Goal: Transaction & Acquisition: Purchase product/service

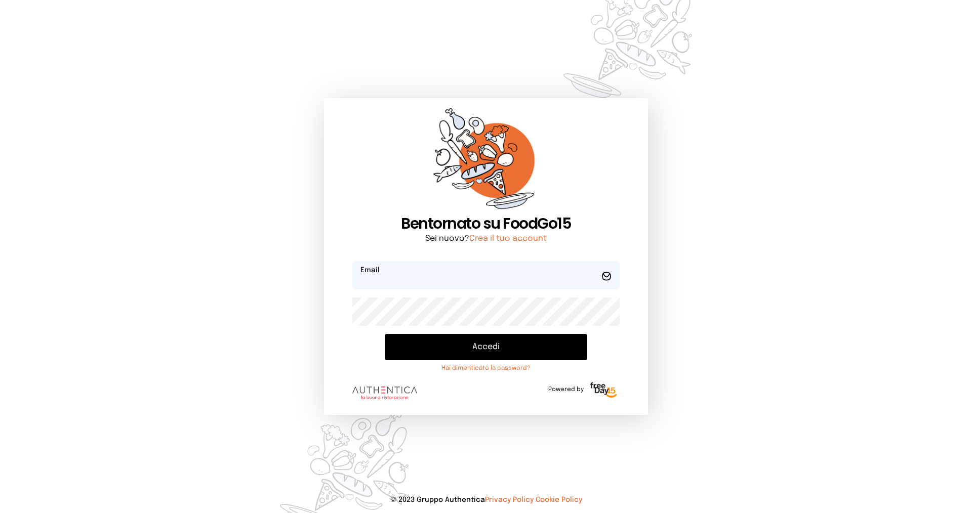
type input "**********"
click at [456, 347] on button "Accedi" at bounding box center [486, 347] width 202 height 26
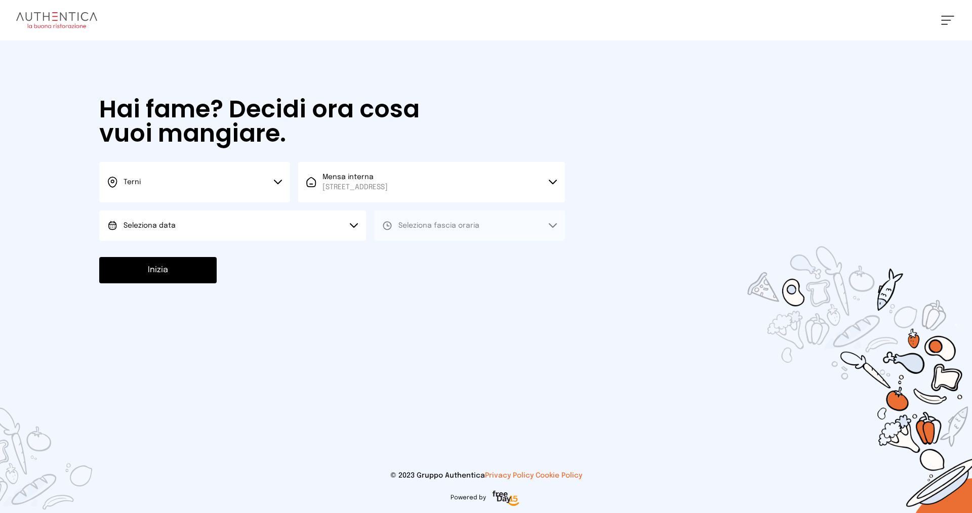
click at [140, 231] on button "Seleziona data" at bounding box center [232, 226] width 267 height 30
click at [143, 253] on span "[DATE], [DATE]" at bounding box center [149, 254] width 50 height 10
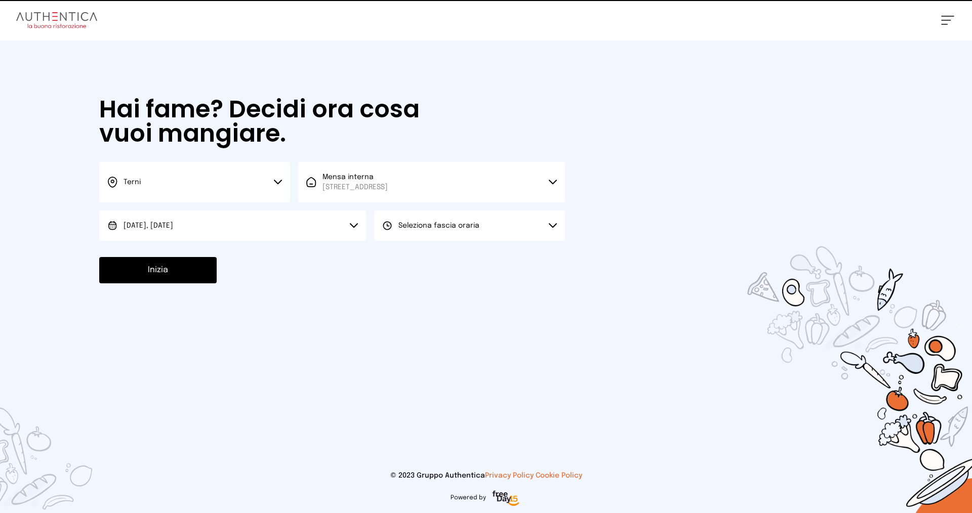
click at [479, 232] on button "Seleziona fascia oraria" at bounding box center [469, 226] width 191 height 30
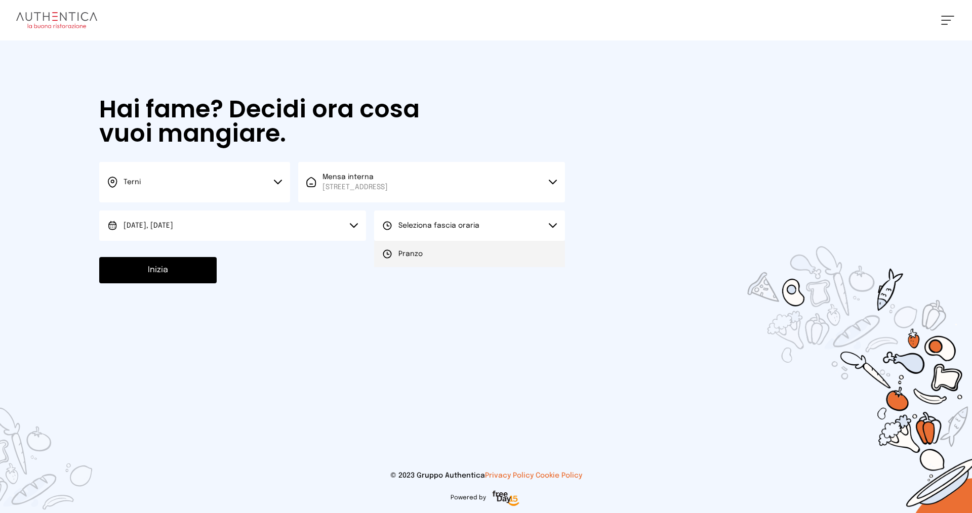
click at [401, 254] on span "Pranzo" at bounding box center [410, 254] width 24 height 10
click at [160, 280] on button "Inizia" at bounding box center [157, 270] width 117 height 26
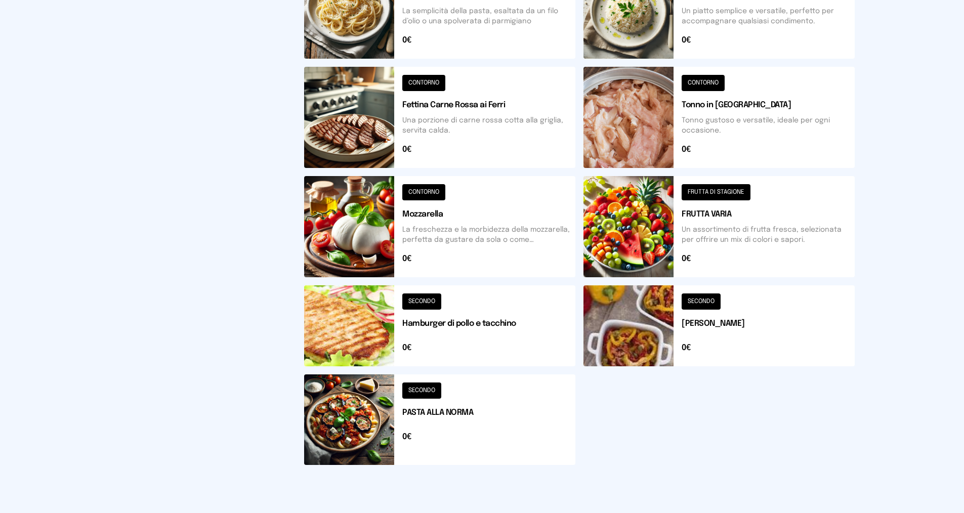
scroll to position [101, 0]
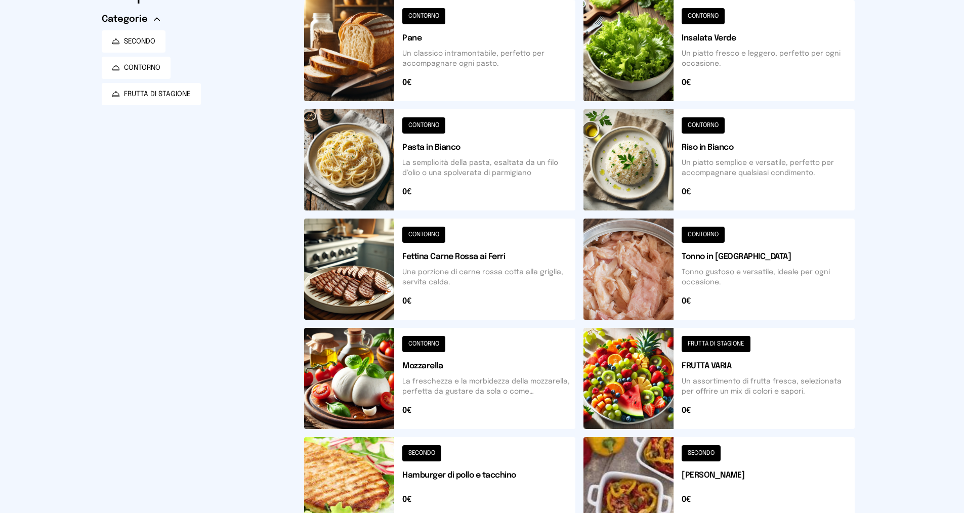
click at [458, 378] on button at bounding box center [439, 378] width 271 height 101
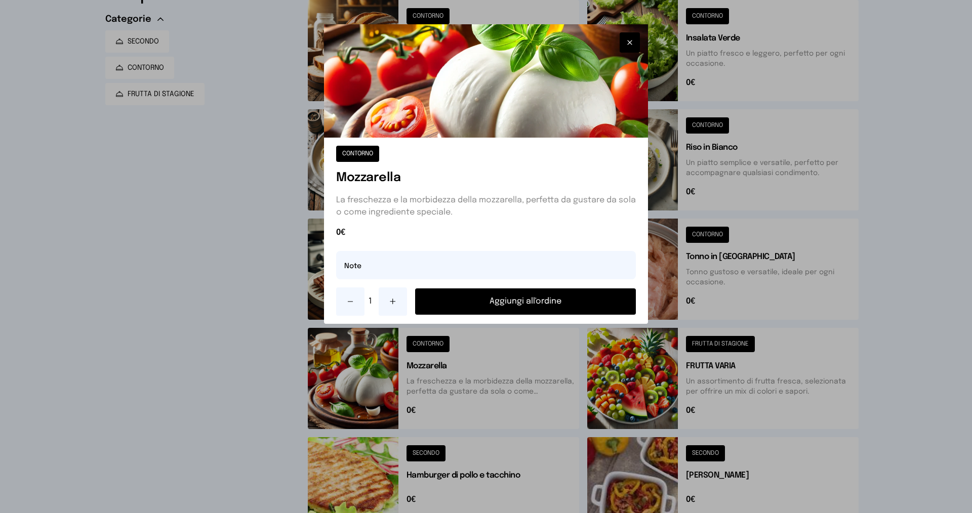
click at [488, 301] on button "Aggiungi all'ordine" at bounding box center [525, 302] width 221 height 26
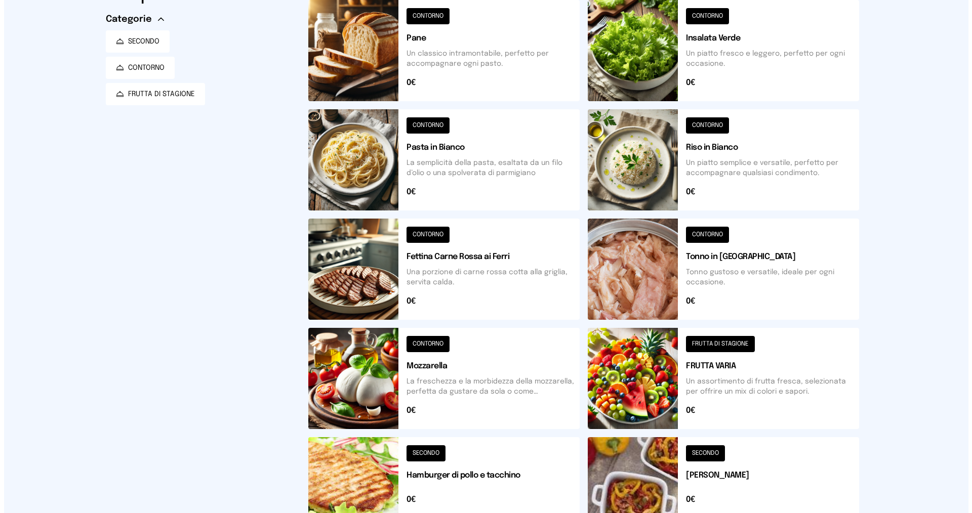
scroll to position [0, 0]
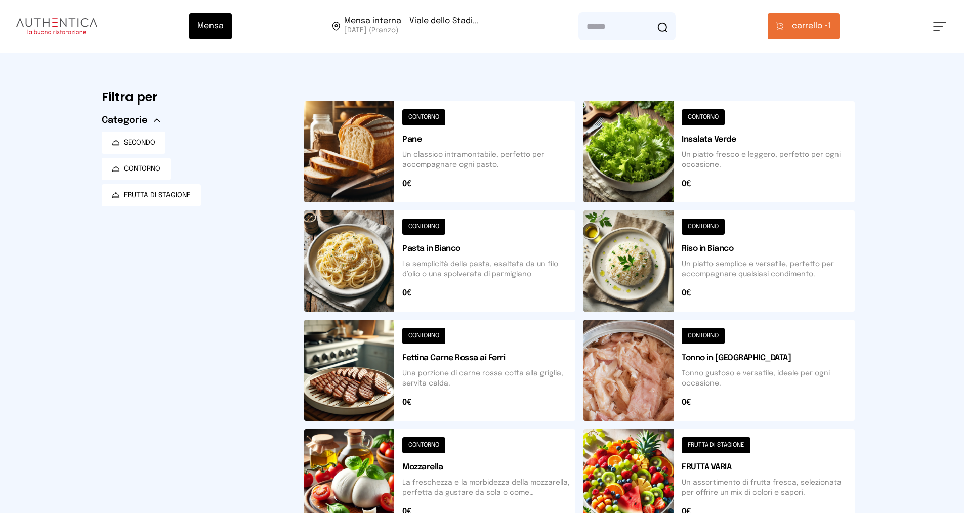
click at [804, 21] on span "carrello •" at bounding box center [810, 26] width 36 height 12
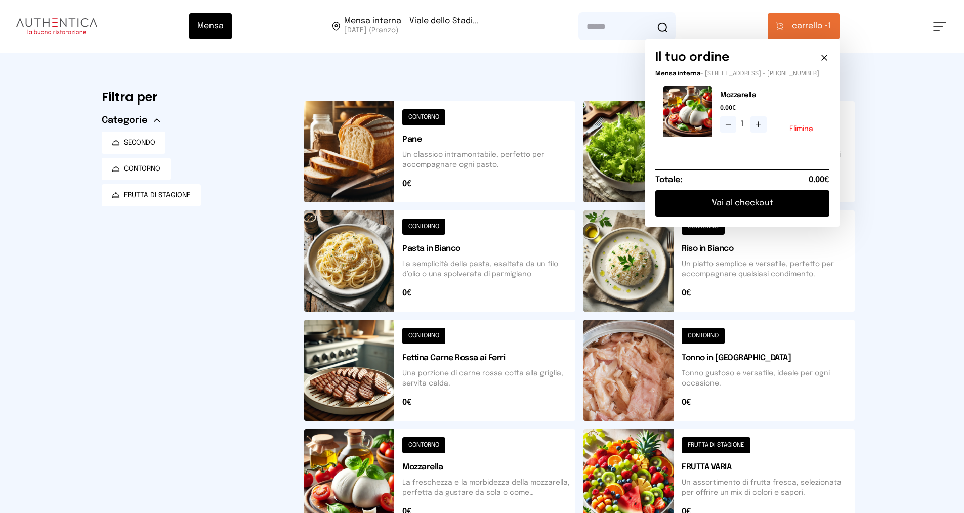
click at [754, 205] on button "Vai al checkout" at bounding box center [743, 203] width 174 height 26
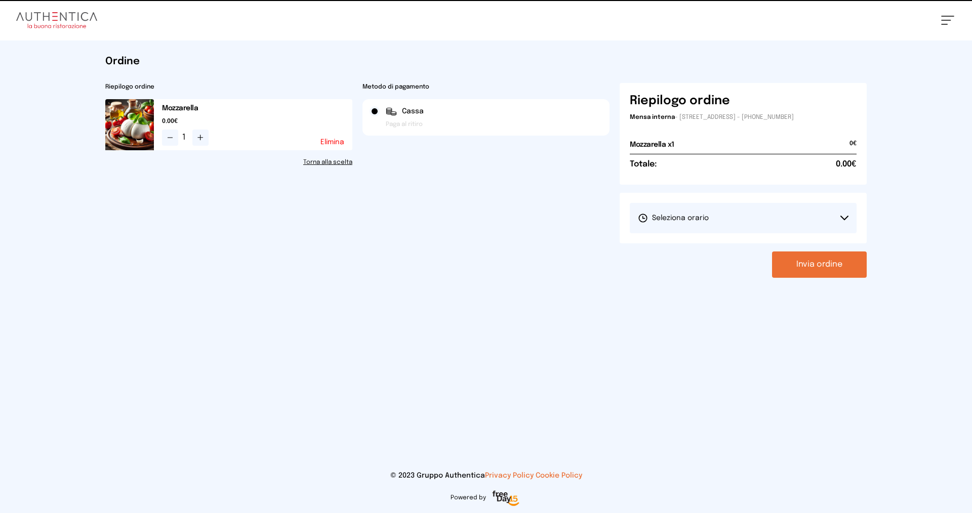
click at [715, 217] on button "Seleziona orario" at bounding box center [743, 218] width 227 height 30
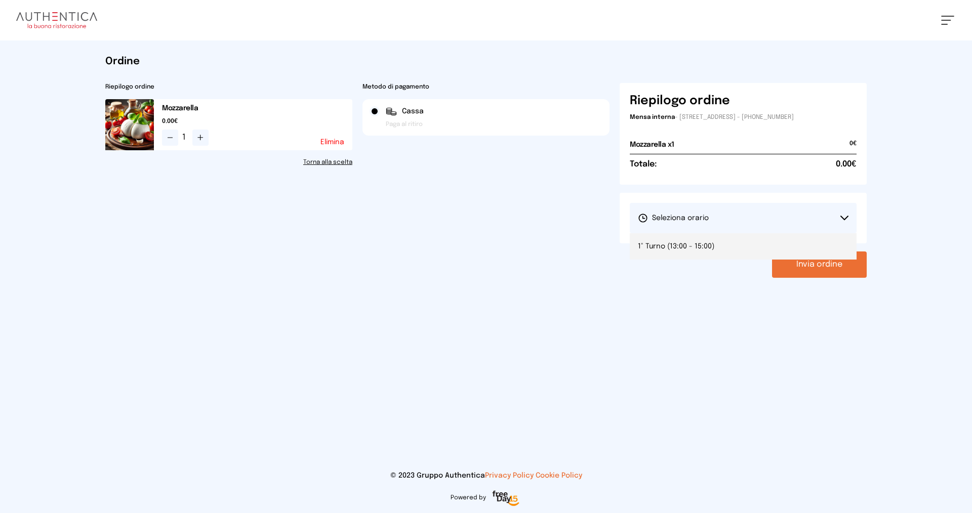
click at [656, 245] on span "1° Turno (13:00 - 15:00)" at bounding box center [676, 246] width 76 height 10
click at [807, 265] on button "Invia ordine" at bounding box center [819, 265] width 95 height 26
